Goal: Information Seeking & Learning: Understand process/instructions

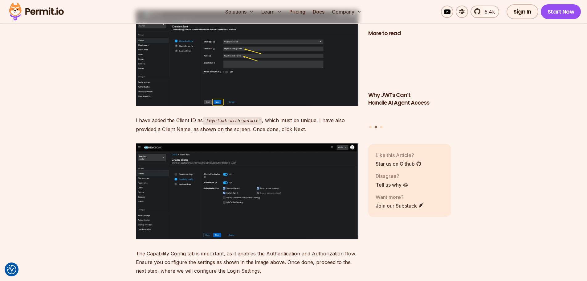
scroll to position [2773, 0]
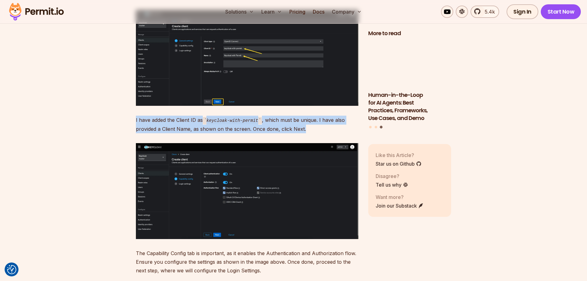
drag, startPoint x: 302, startPoint y: 119, endPoint x: 135, endPoint y: 113, distance: 167.1
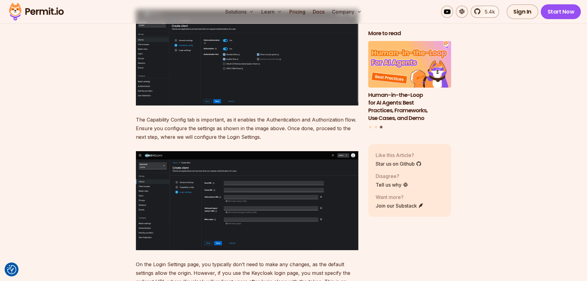
scroll to position [2927, 0]
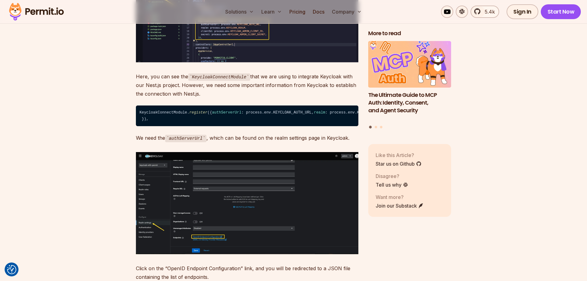
scroll to position [3512, 0]
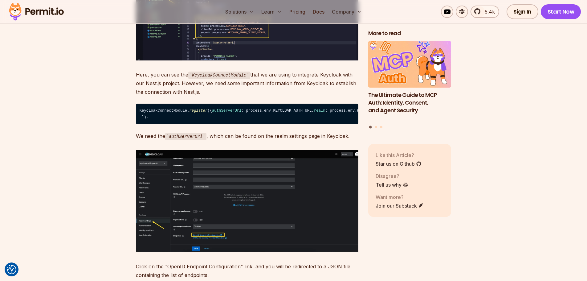
click at [191, 140] on code "authServerUrl" at bounding box center [185, 136] width 41 height 7
copy code "authServerUrl"
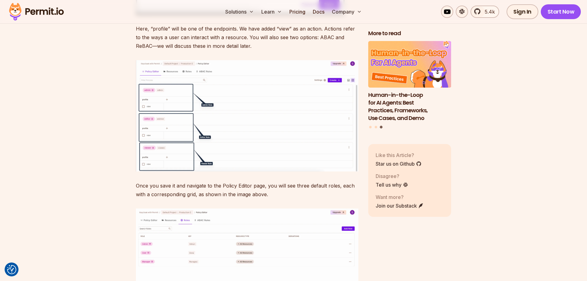
scroll to position [5083, 0]
